Goal: Task Accomplishment & Management: Use online tool/utility

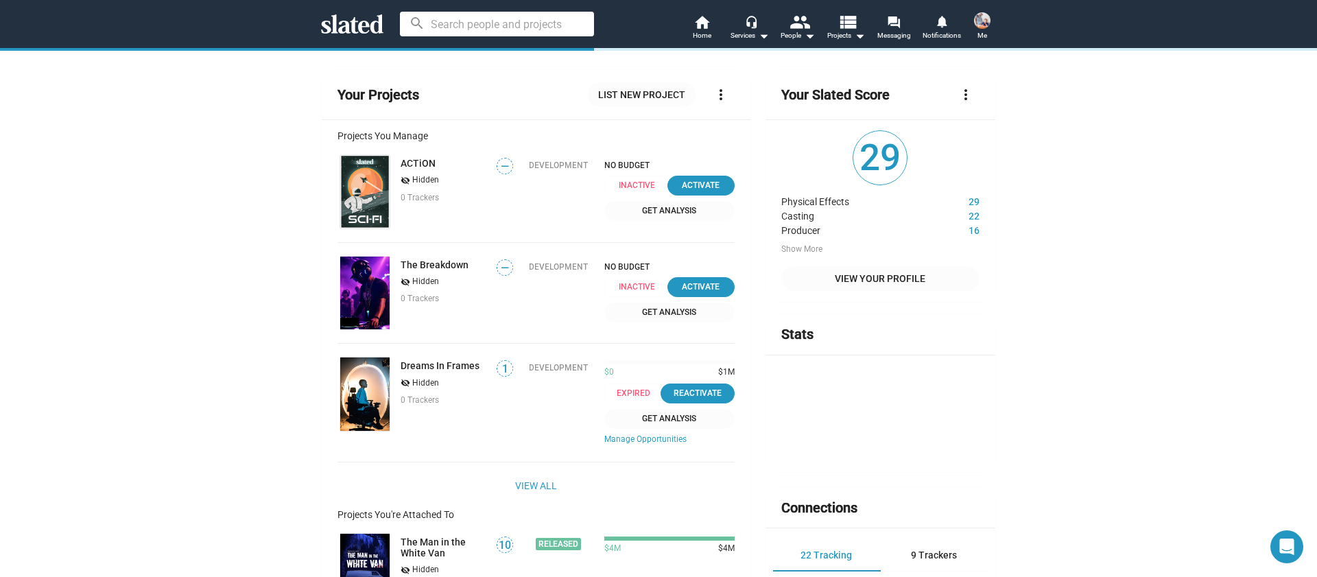
click at [987, 23] on img at bounding box center [982, 20] width 16 height 16
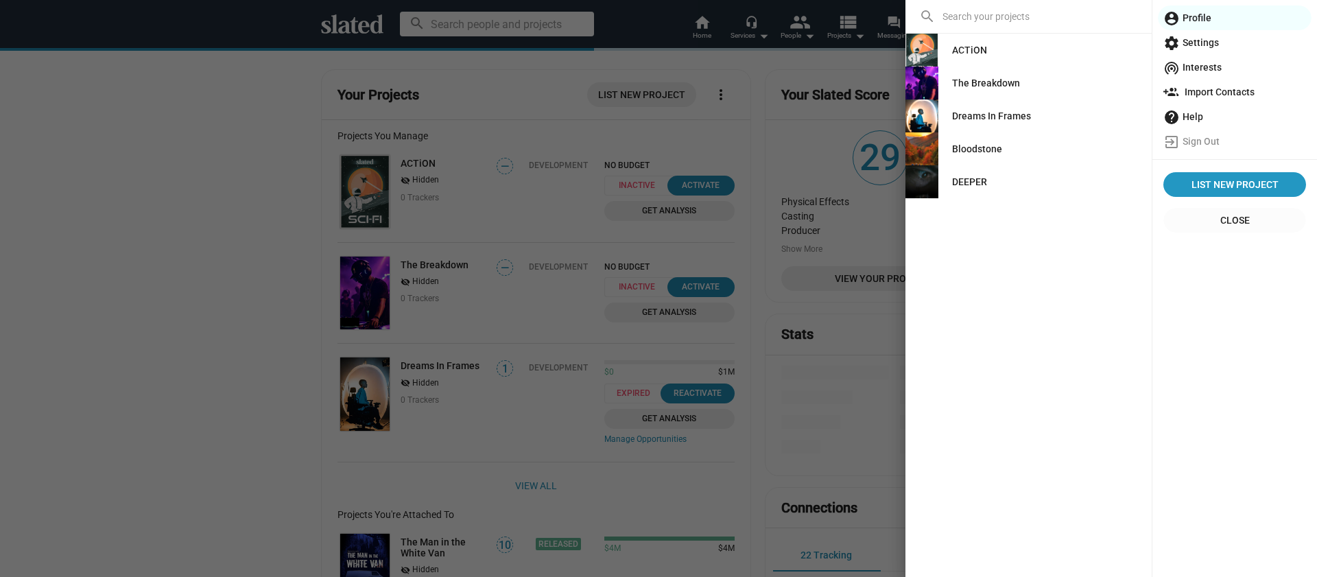
click at [959, 178] on div "DEEPER" at bounding box center [969, 181] width 35 height 25
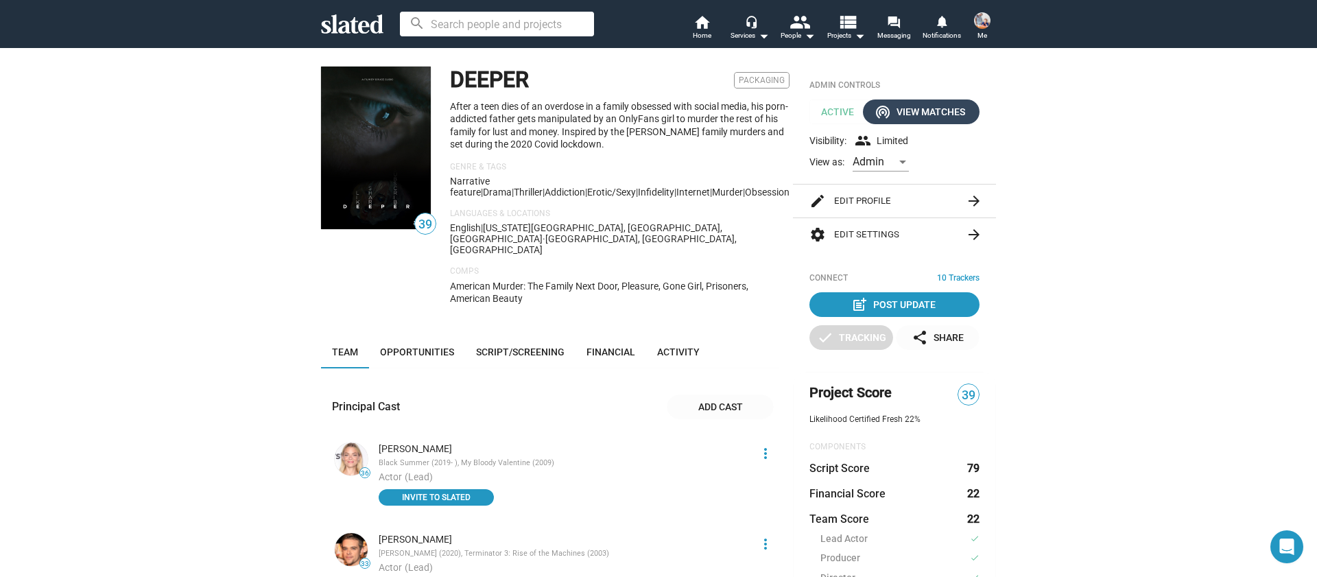
click at [931, 108] on div "wifi_tethering View Matches" at bounding box center [921, 111] width 88 height 25
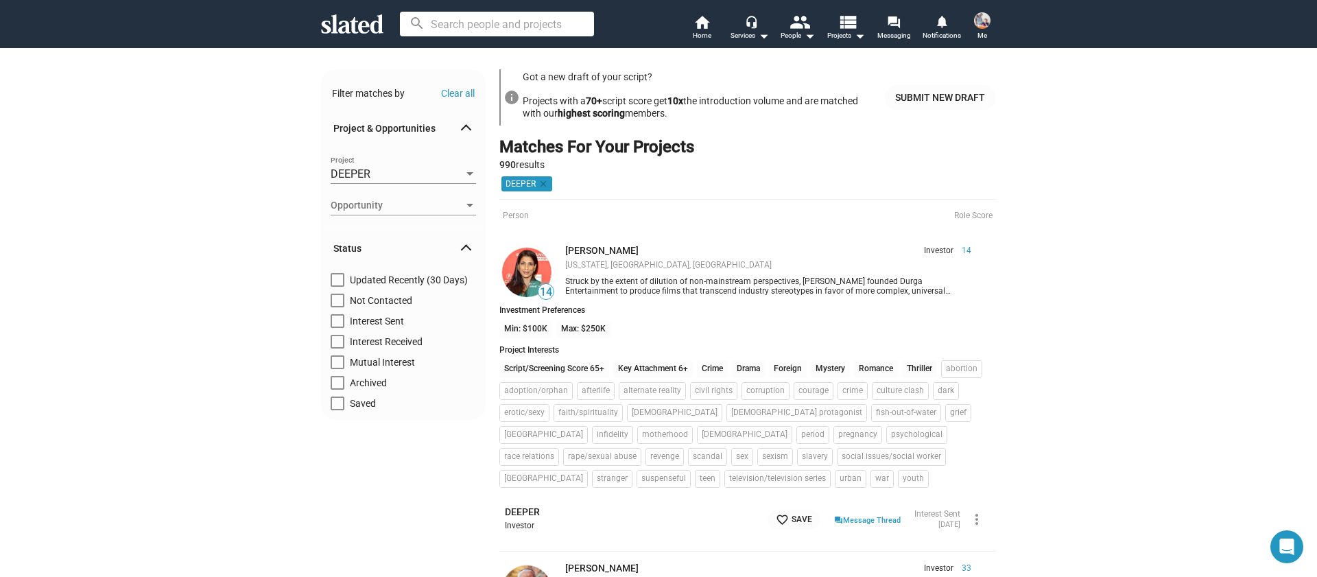
drag, startPoint x: 337, startPoint y: 291, endPoint x: 330, endPoint y: 289, distance: 7.2
click at [337, 291] on label "Updated Recently (30 Days)" at bounding box center [399, 283] width 137 height 21
click at [337, 287] on input "Updated Recently (30 Days)" at bounding box center [337, 287] width 1 height 1
checkbox input "true"
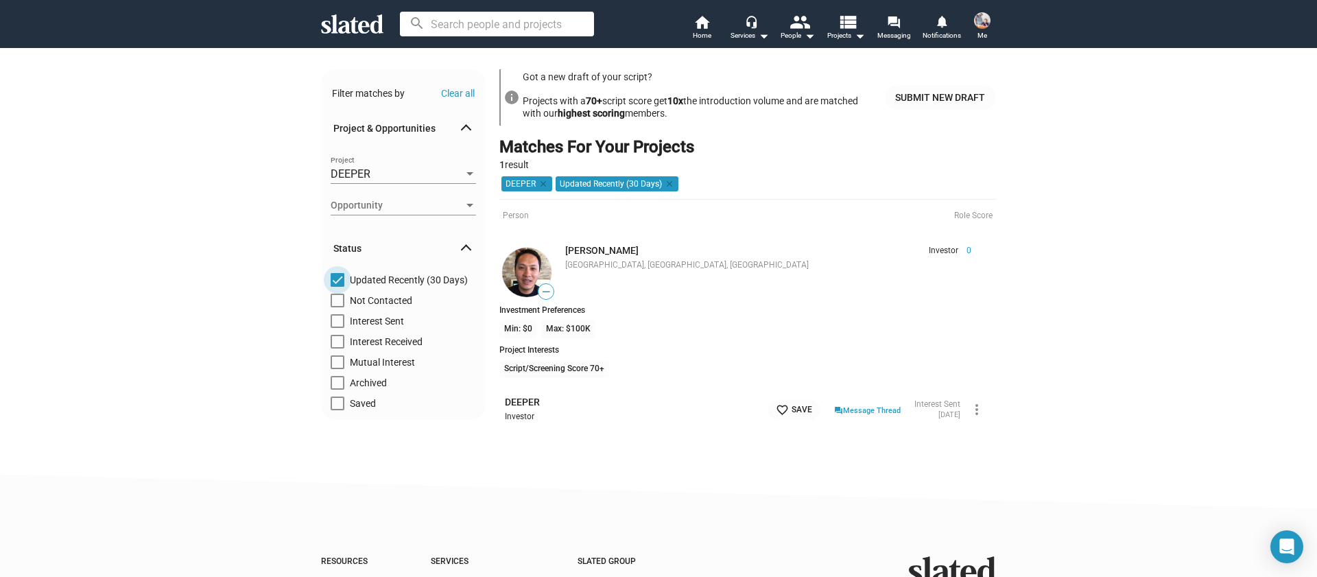
click at [338, 278] on span at bounding box center [338, 280] width 14 height 14
click at [337, 287] on input "Updated Recently (30 Days)" at bounding box center [337, 287] width 1 height 1
checkbox input "false"
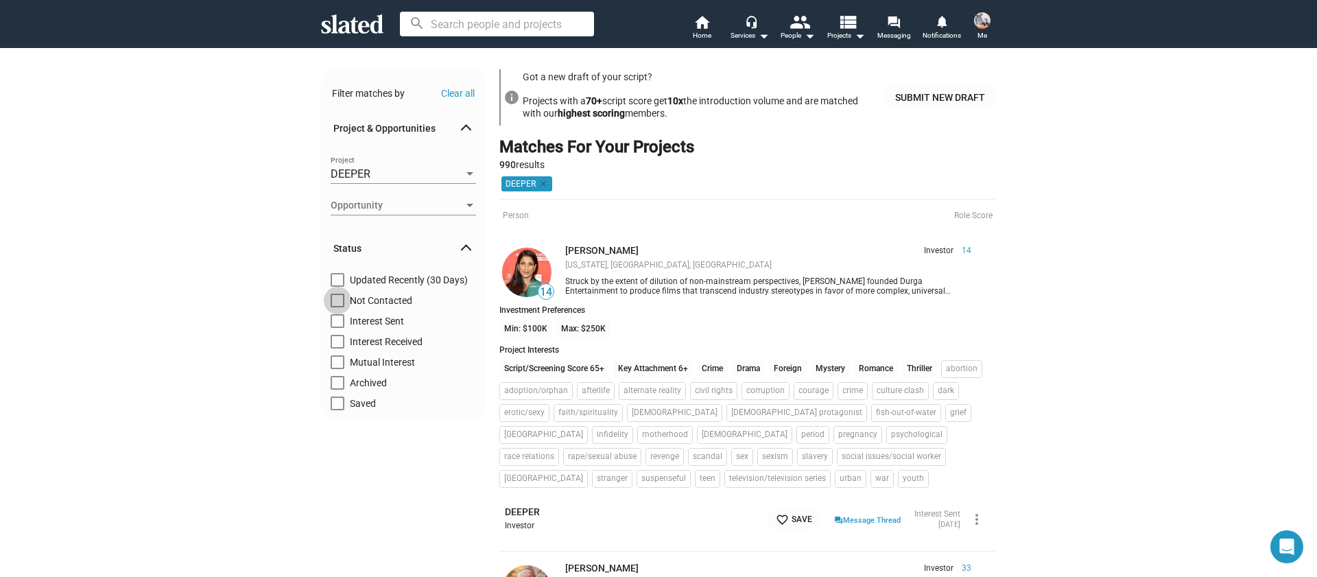
click at [335, 301] on span at bounding box center [338, 301] width 14 height 14
click at [337, 307] on input "Not Contacted" at bounding box center [337, 307] width 1 height 1
checkbox input "true"
